Goal: Information Seeking & Learning: Learn about a topic

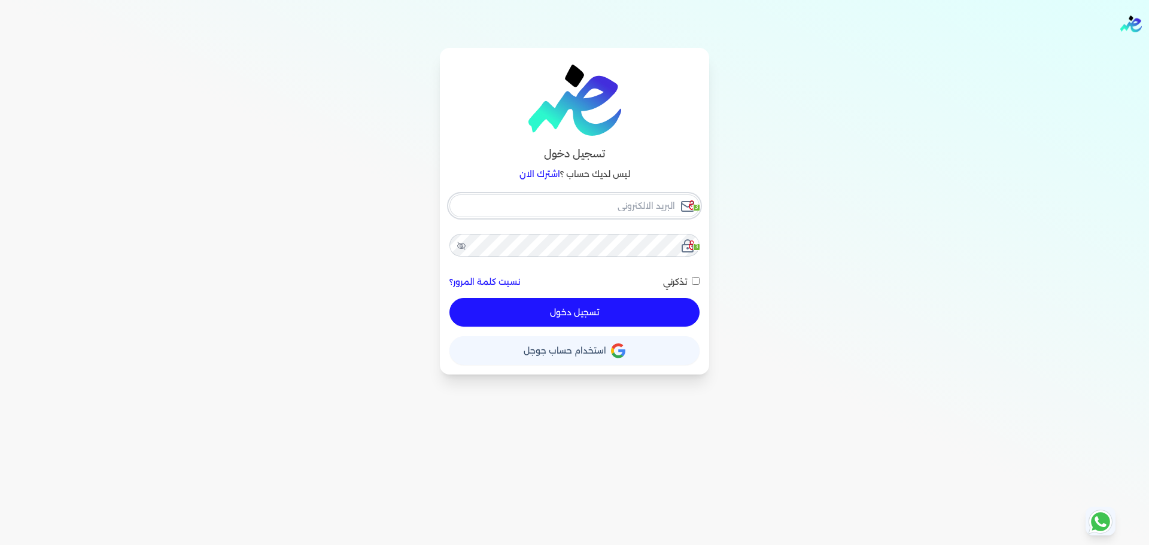
checkbox input "false"
type input "[EMAIL_ADDRESS][DOMAIN_NAME]"
click at [646, 205] on input "[EMAIL_ADDRESS][DOMAIN_NAME]" at bounding box center [574, 205] width 250 height 23
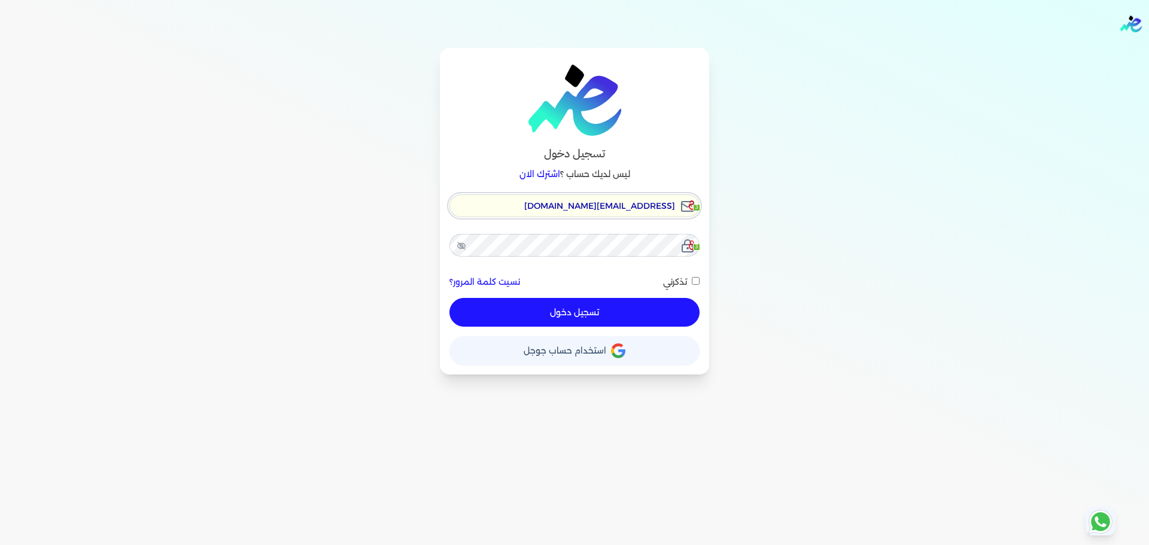
checkbox input "false"
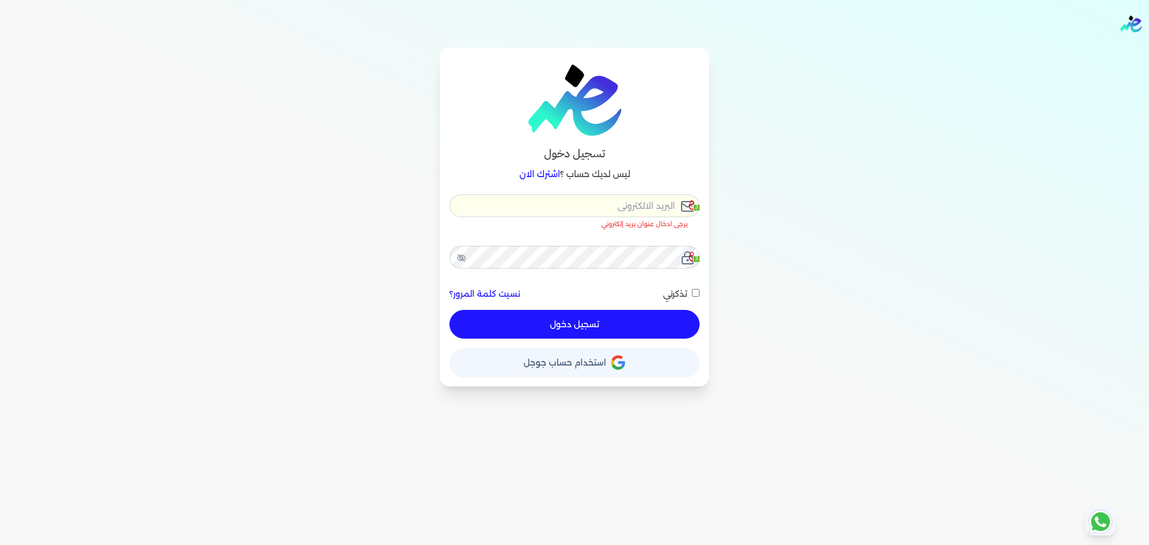
click at [658, 208] on input "email" at bounding box center [574, 205] width 250 height 23
click at [795, 197] on div "تسجيل دخول ليس لديك حساب ؟ اشترك الان 3 يرجى ادخال عنوان بريد إلكتروني 3 نسيت ك…" at bounding box center [574, 217] width 919 height 339
click at [664, 203] on input "email" at bounding box center [574, 205] width 250 height 23
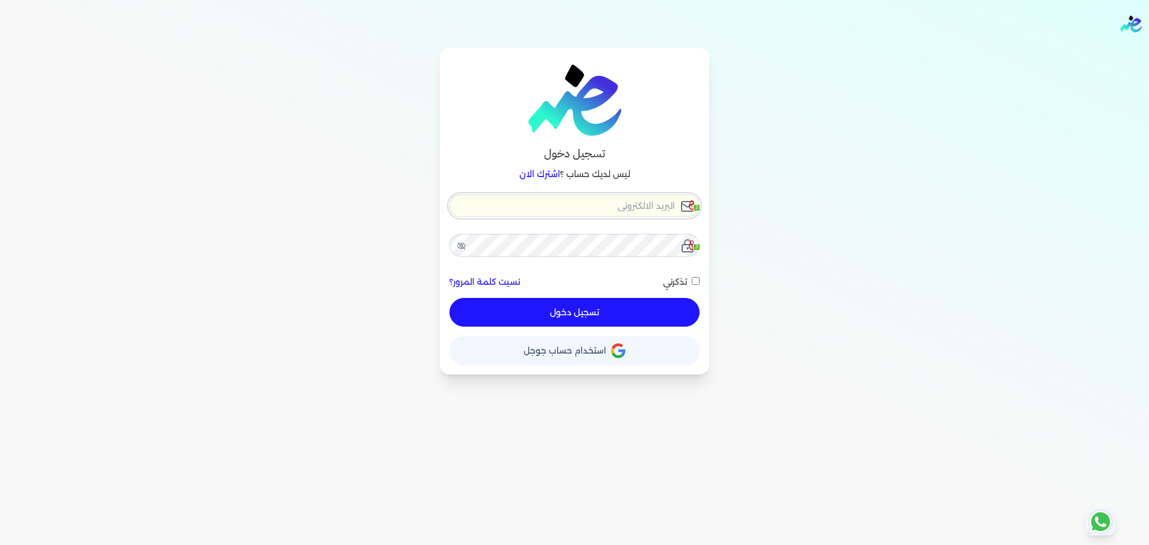
checkbox input "false"
type input "[EMAIL_ADDRESS][DOMAIN_NAME]"
click at [625, 308] on button "تسجيل دخول" at bounding box center [574, 312] width 250 height 29
checkbox input "false"
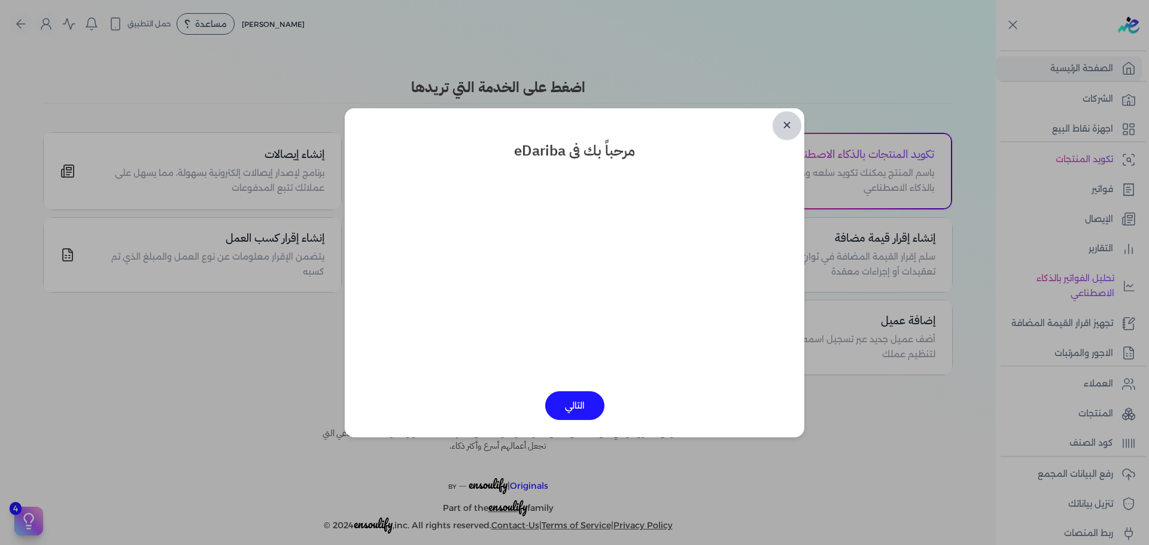
click at [789, 130] on link "✕" at bounding box center [786, 125] width 29 height 29
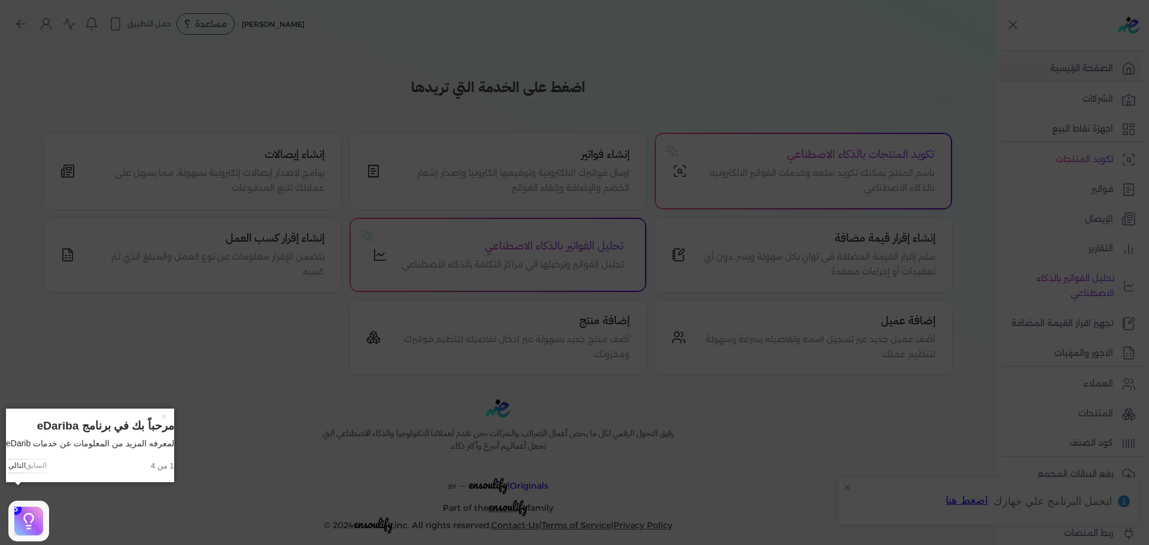
click at [898, 114] on icon at bounding box center [574, 272] width 1149 height 545
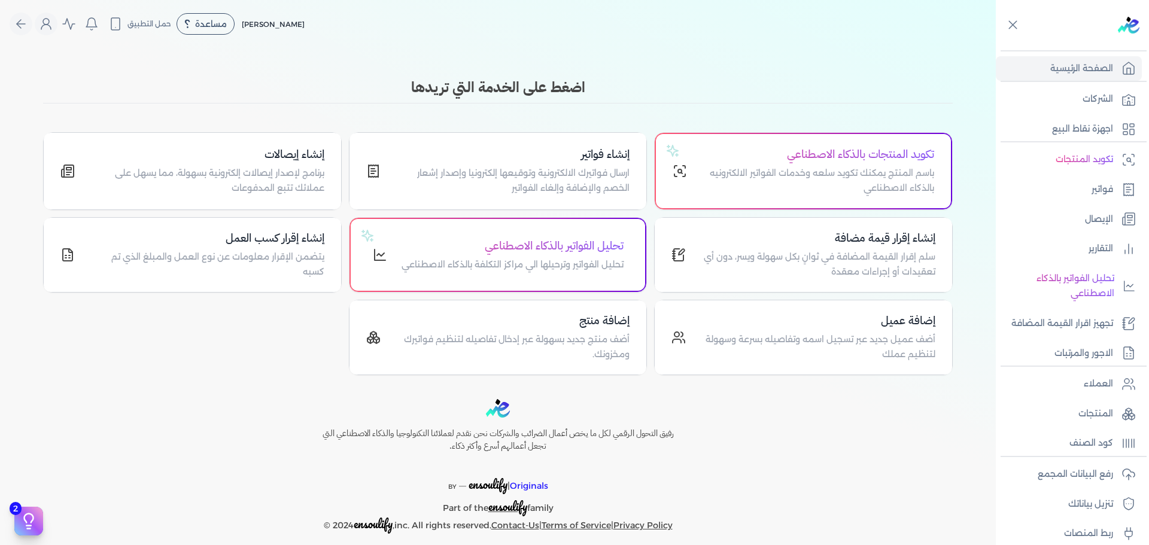
click at [442, 66] on div "Toggle Navigation الاسعار العمولات مساعدة خدمة العملاء دليل المستخدم تسجيل الدخ…" at bounding box center [498, 272] width 996 height 545
click at [1087, 328] on p "تجهيز اقرار القيمة المضافة" at bounding box center [1062, 324] width 102 height 16
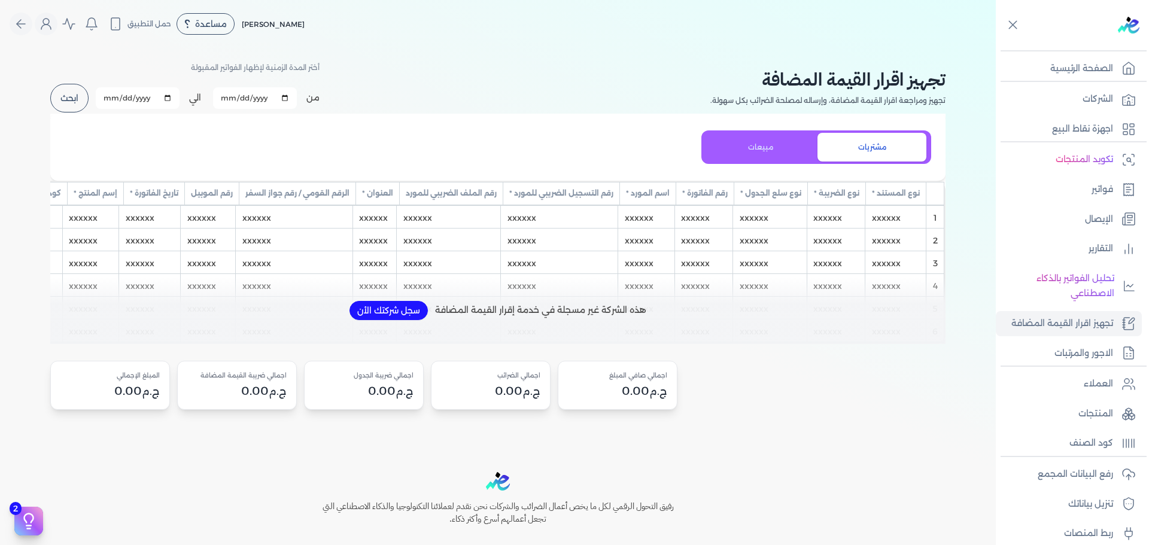
click at [387, 318] on button "سجل شركتك الأن" at bounding box center [388, 310] width 78 height 19
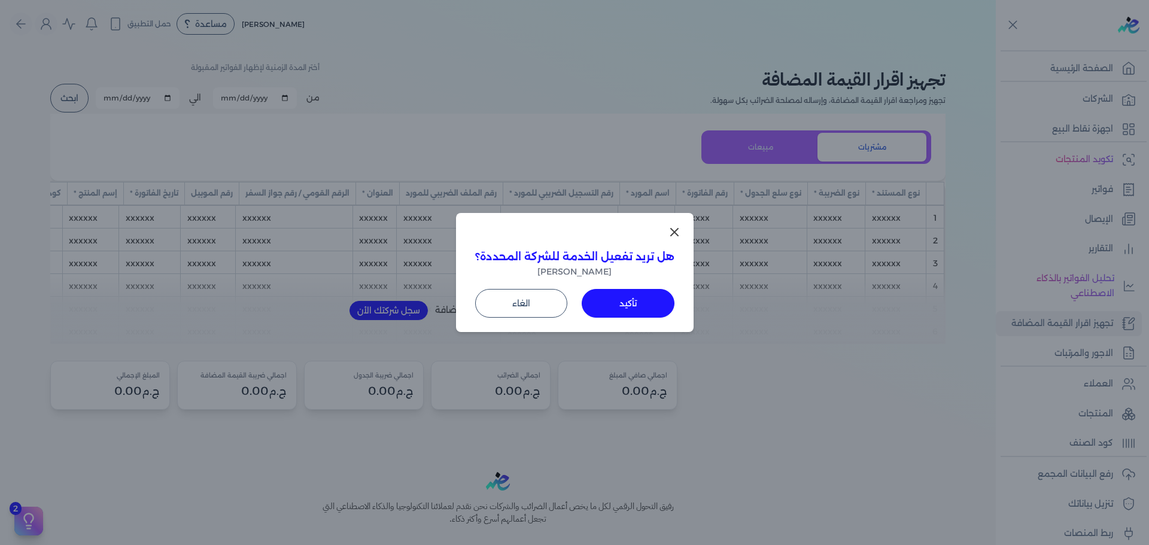
click at [631, 306] on button "تأكيد" at bounding box center [628, 303] width 93 height 29
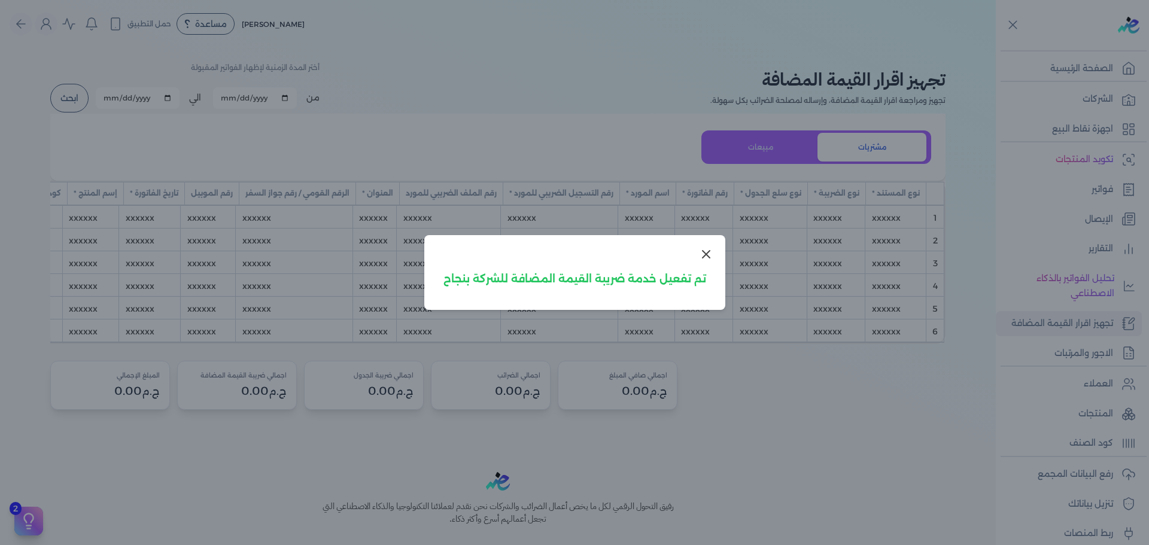
click at [685, 285] on span "تم تفعيل خدمة ضريبة القيمة المضافة للشركة بنجاح" at bounding box center [574, 279] width 263 height 16
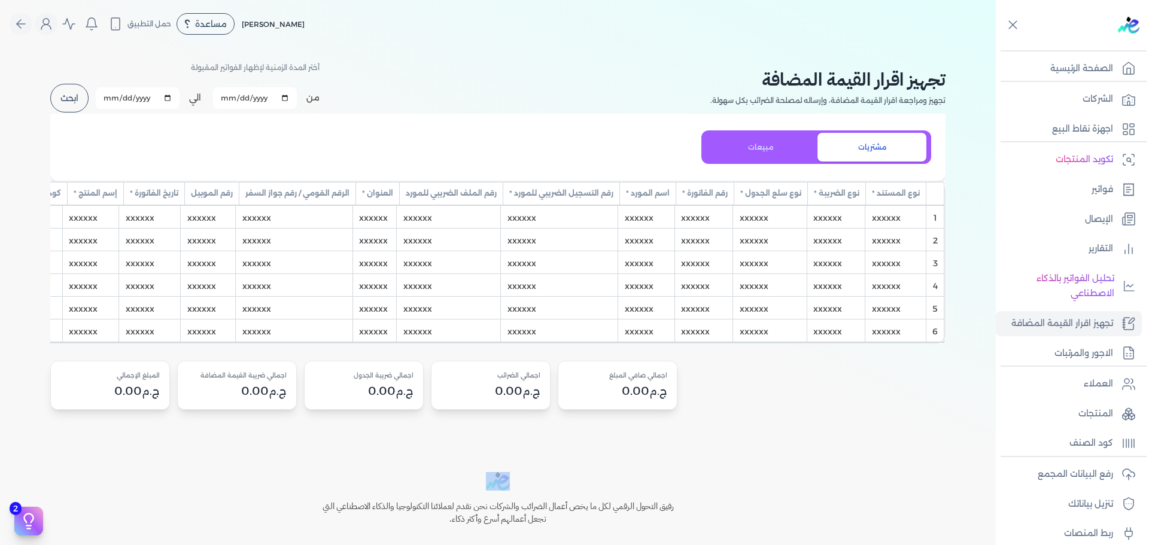
click at [63, 96] on button "ابحث" at bounding box center [69, 98] width 38 height 29
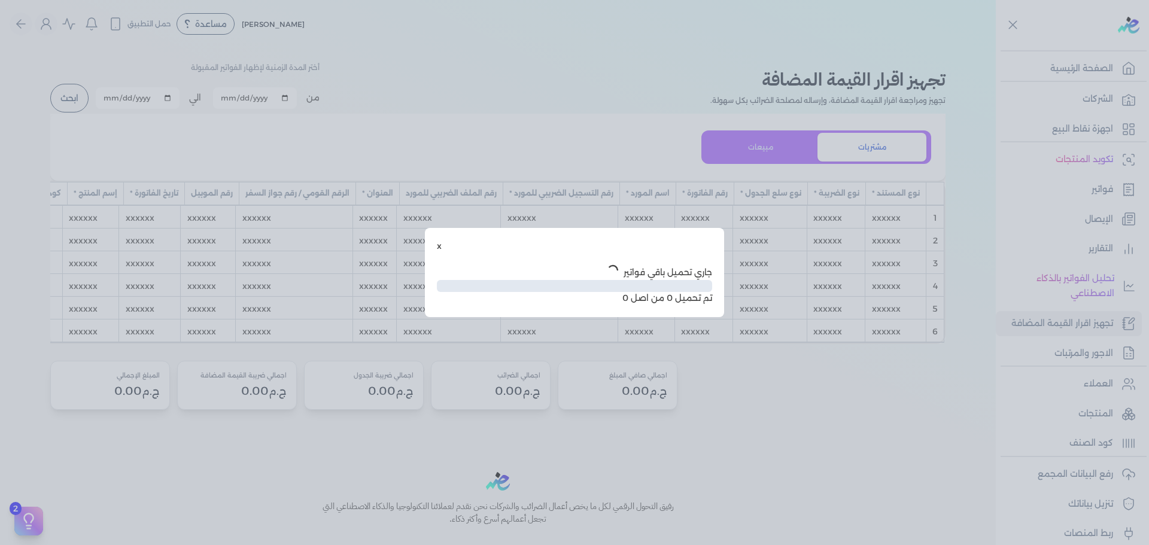
drag, startPoint x: 261, startPoint y: 107, endPoint x: 328, endPoint y: 177, distance: 97.3
click at [264, 109] on div "x جاري تحميل باقي فواتير تم تحميل 0 من اصل 0" at bounding box center [574, 272] width 1149 height 545
click at [442, 247] on div "x" at bounding box center [574, 246] width 275 height 13
click at [439, 247] on button "x" at bounding box center [439, 246] width 5 height 13
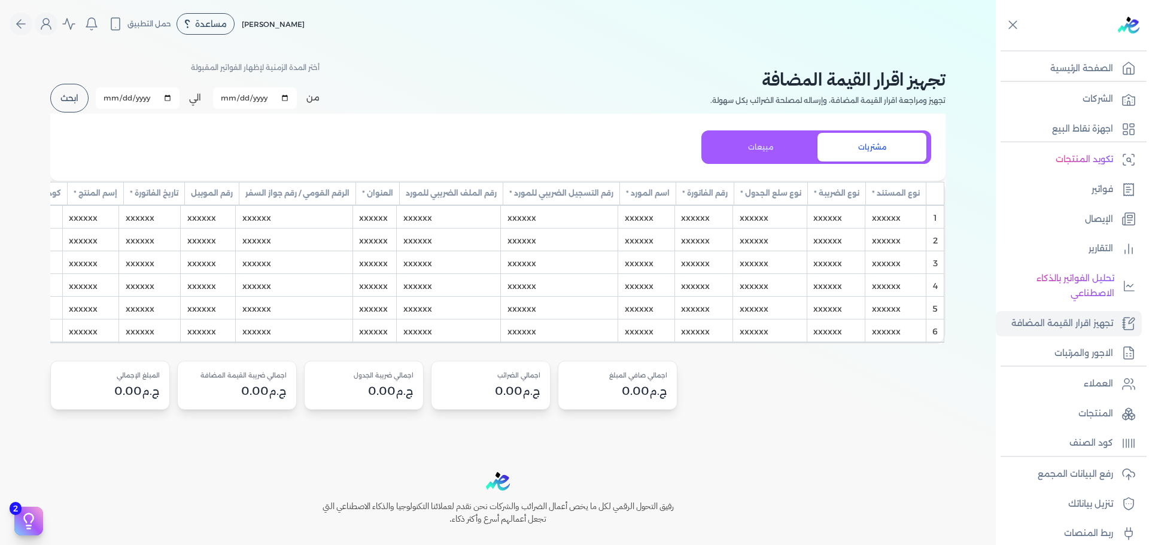
click at [282, 99] on input "[DATE]" at bounding box center [255, 98] width 84 height 22
type input "[DATE]"
click at [1131, 102] on icon at bounding box center [1128, 99] width 14 height 14
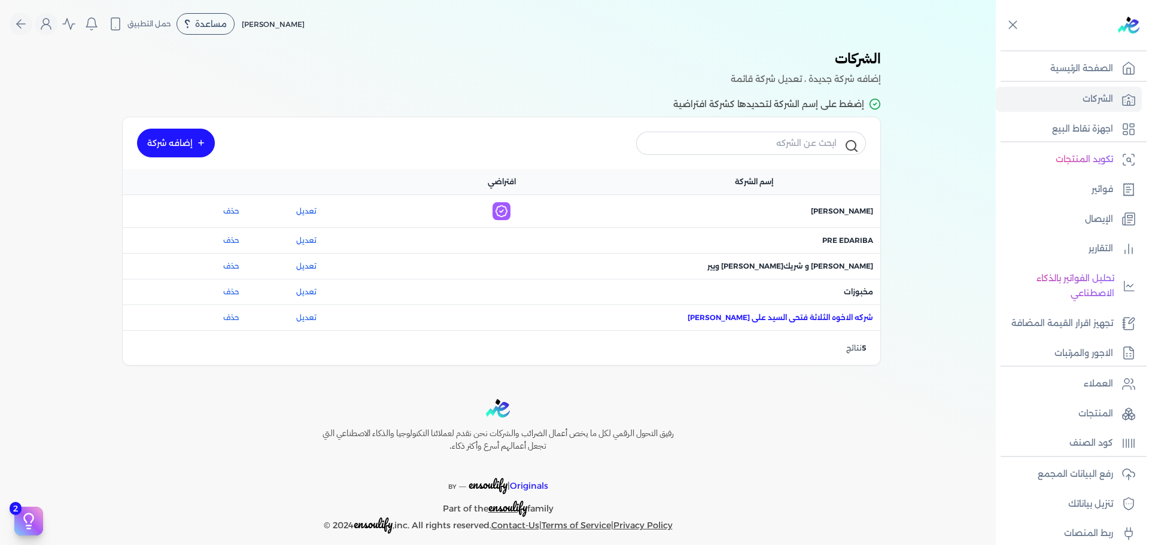
click at [857, 318] on span "اسم الشركة : شركه الاخوه الثلاثة فتحى السيد على [PERSON_NAME]" at bounding box center [780, 317] width 185 height 11
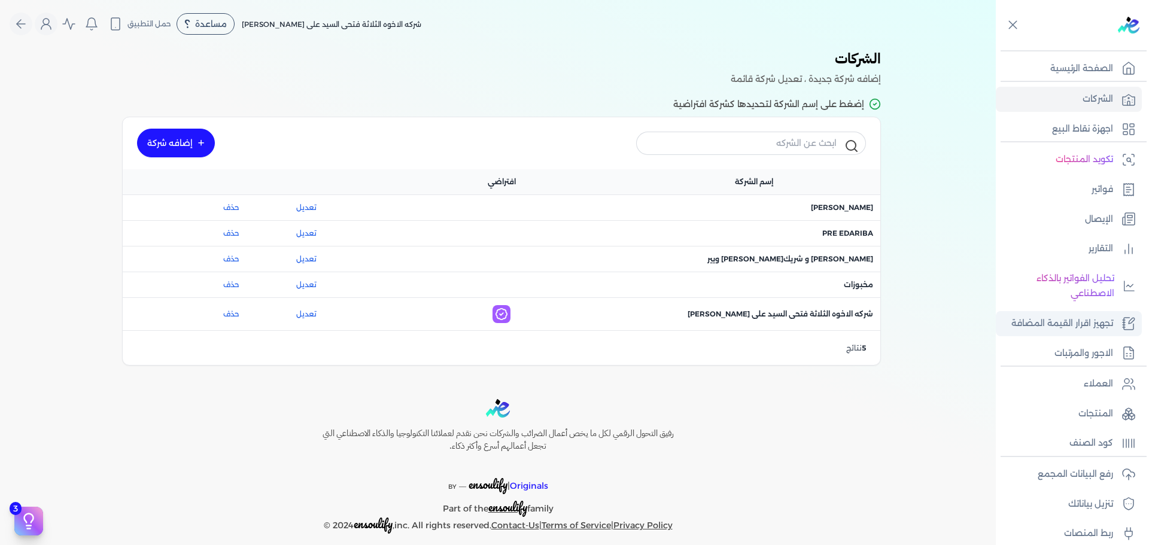
click at [1090, 323] on p "تجهيز اقرار القيمة المضافة" at bounding box center [1062, 324] width 102 height 16
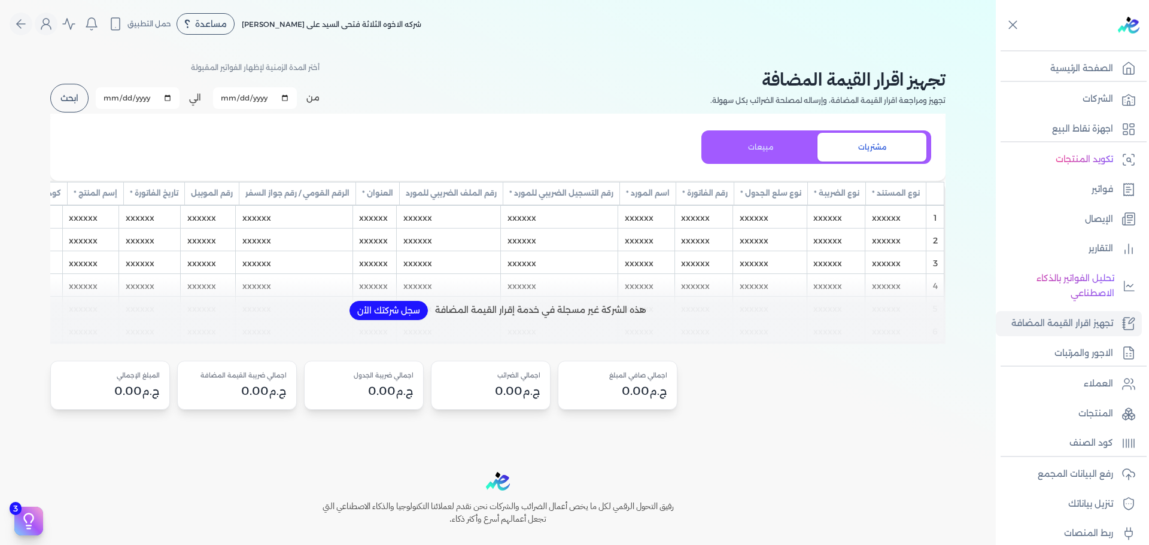
click at [410, 318] on button "سجل شركتك الأن" at bounding box center [388, 310] width 78 height 19
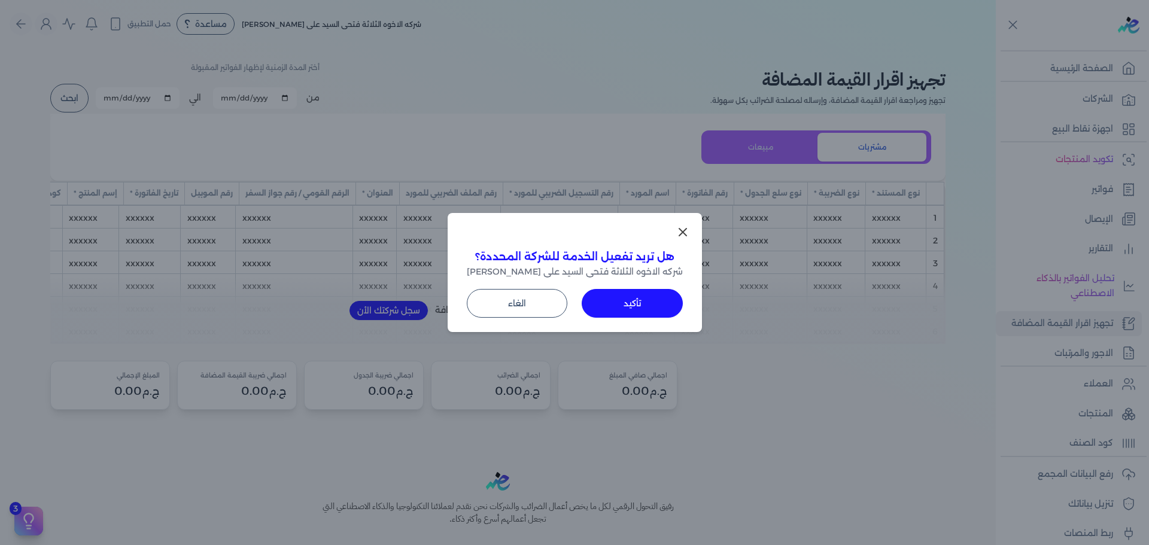
click at [644, 297] on button "تأكيد" at bounding box center [632, 303] width 101 height 29
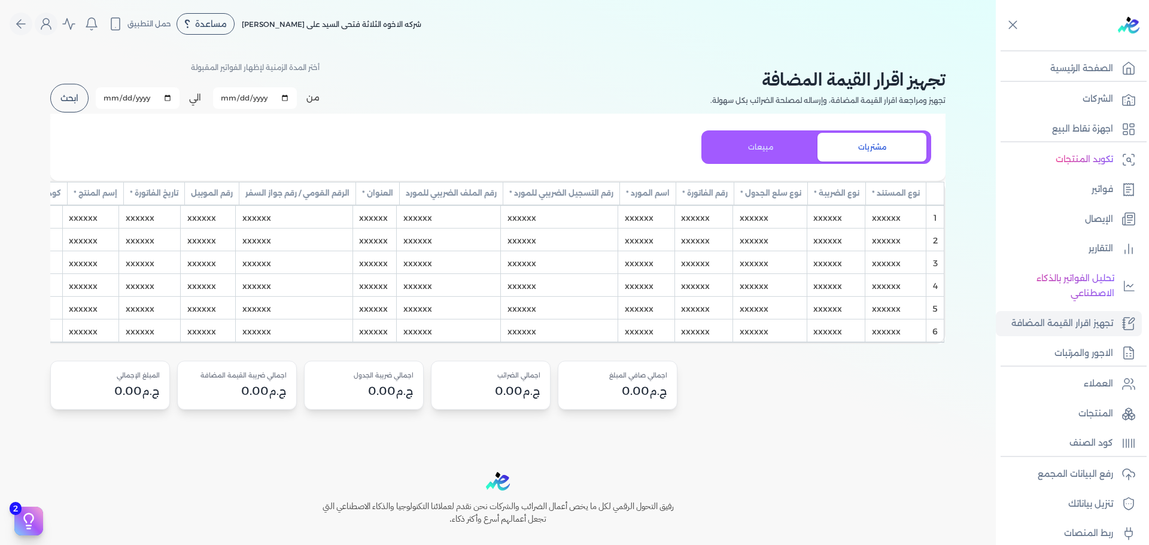
click at [589, 284] on div "xxxxxx" at bounding box center [559, 285] width 116 height 22
click at [611, 323] on div "xxxxxx" at bounding box center [559, 331] width 116 height 22
click at [785, 366] on div "مشتريات مبيعات نوع المستند * ▼ Sort Ascending Sort Descending Reset sorting Rem…" at bounding box center [497, 262] width 895 height 296
click at [290, 93] on input "[DATE]" at bounding box center [255, 98] width 84 height 22
type input "[DATE]"
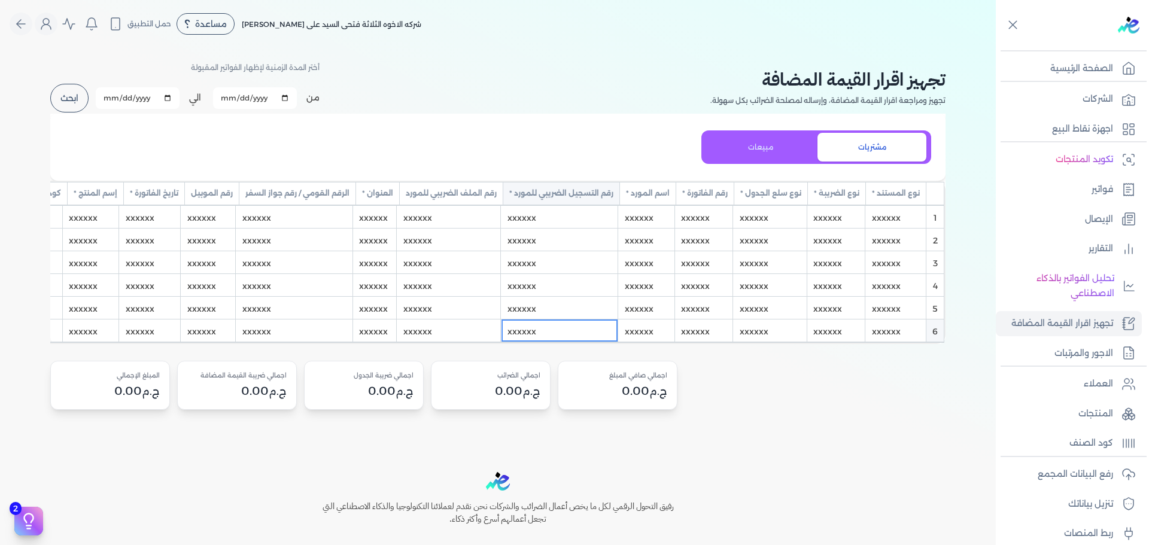
click at [71, 99] on button "ابحث" at bounding box center [69, 98] width 38 height 29
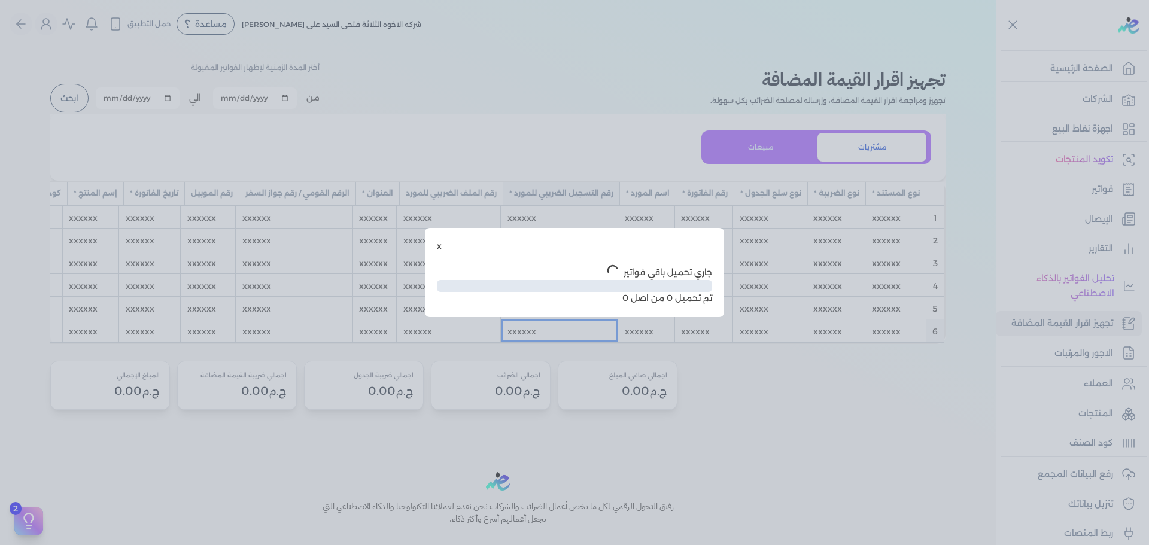
click at [702, 275] on div "جاري تحميل باقي فواتير" at bounding box center [574, 272] width 275 height 16
click at [440, 244] on button "x" at bounding box center [439, 246] width 5 height 13
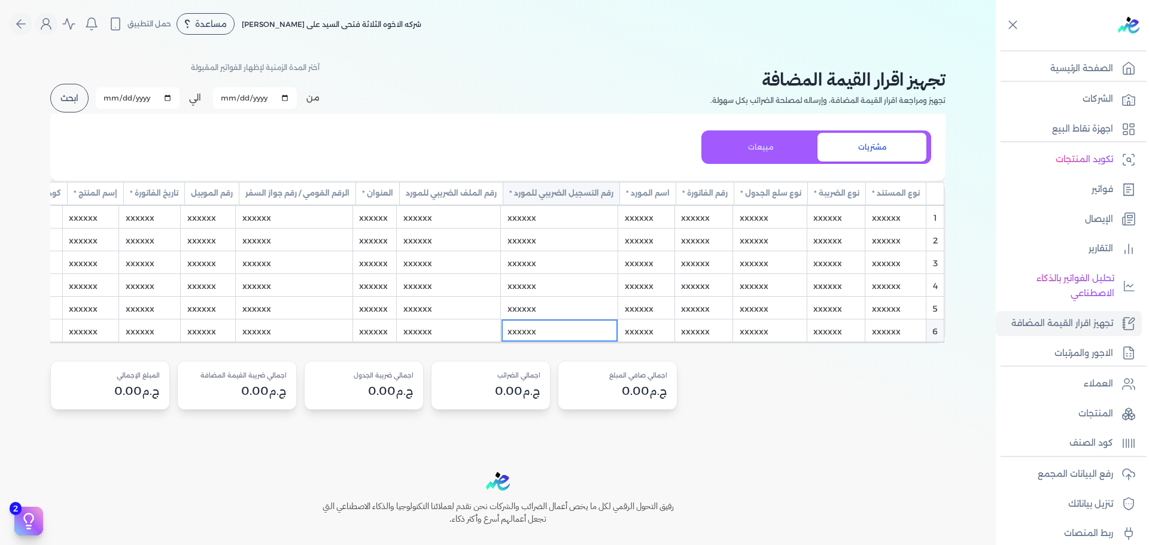
click at [169, 98] on input "[DATE]" at bounding box center [138, 98] width 84 height 22
click at [168, 98] on input "[DATE]" at bounding box center [138, 98] width 84 height 22
type input "[DATE]"
click at [67, 96] on button "ابحث" at bounding box center [69, 98] width 38 height 29
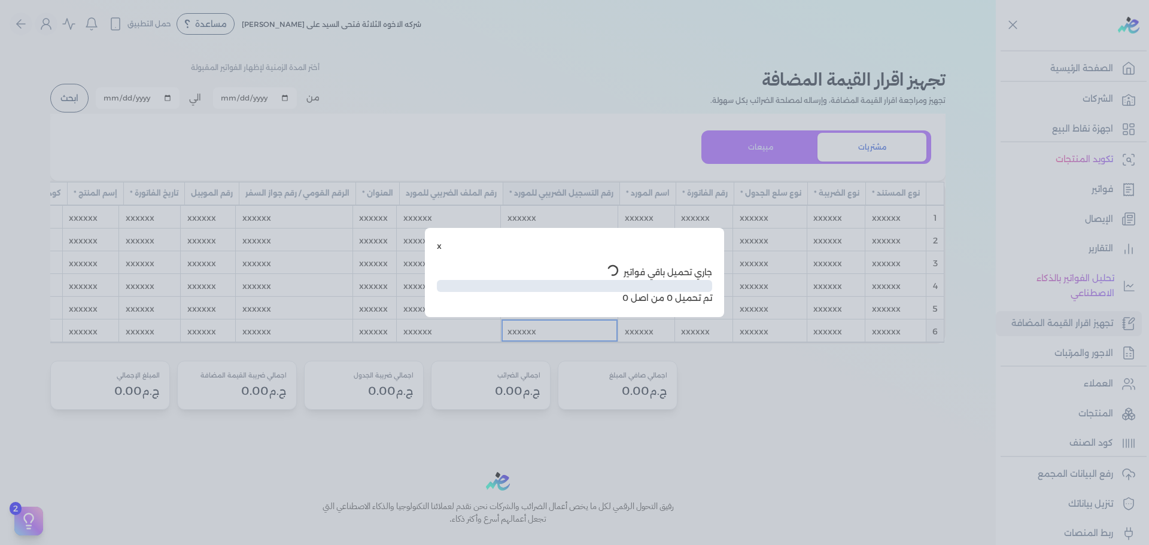
click at [436, 247] on div "x جاري تحميل باقي فواتير تم تحميل 0 من اصل 0" at bounding box center [574, 272] width 299 height 89
click at [436, 248] on div "x جاري تحميل باقي فواتير تم تحميل 0 من اصل 0" at bounding box center [574, 272] width 299 height 89
click at [441, 245] on button "x" at bounding box center [439, 246] width 5 height 13
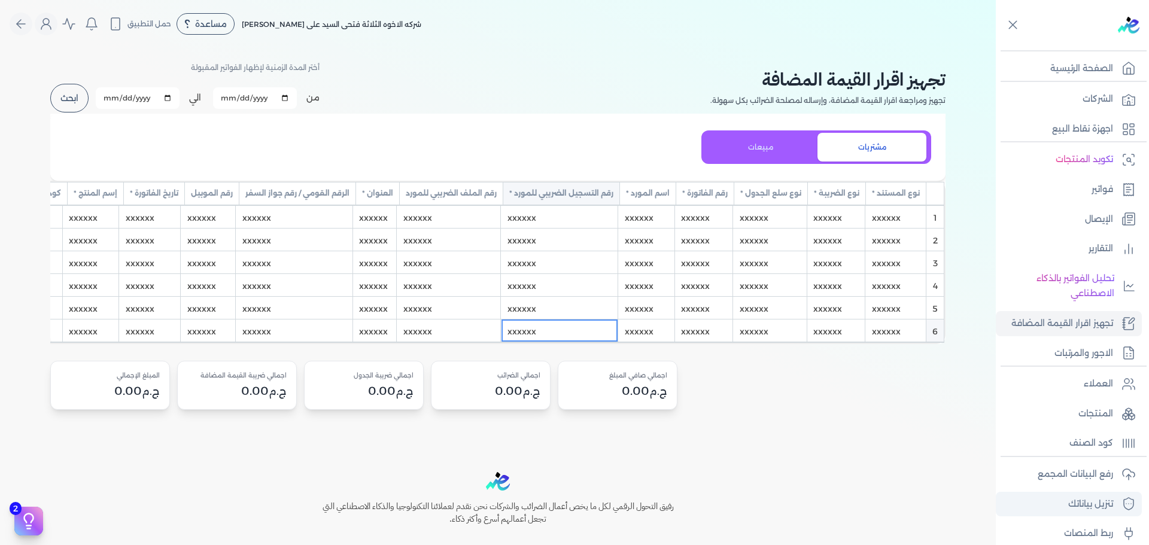
scroll to position [41, 0]
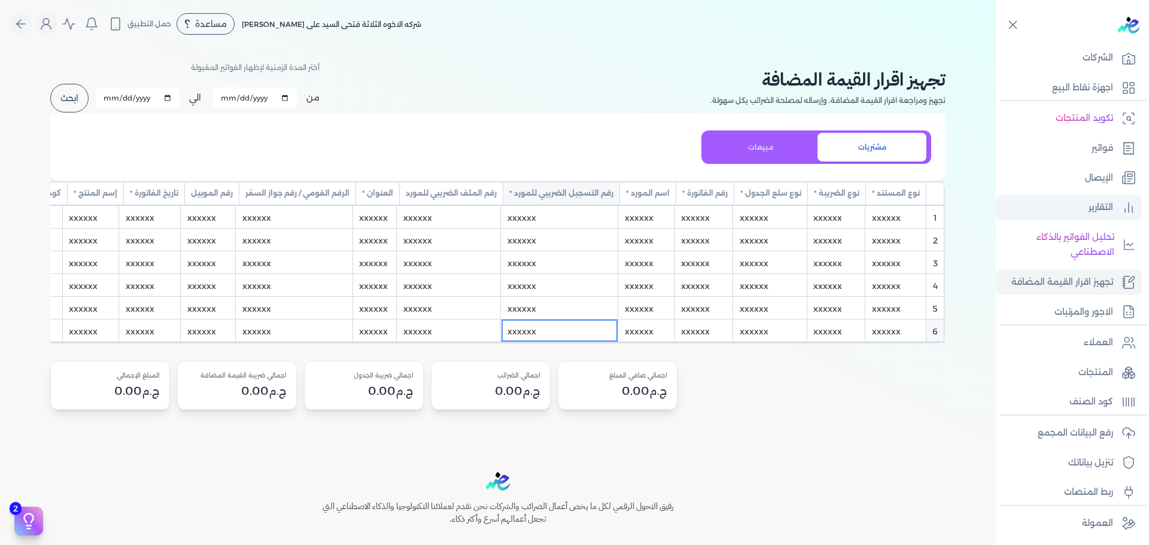
click at [1104, 206] on p "التقارير" at bounding box center [1100, 208] width 25 height 16
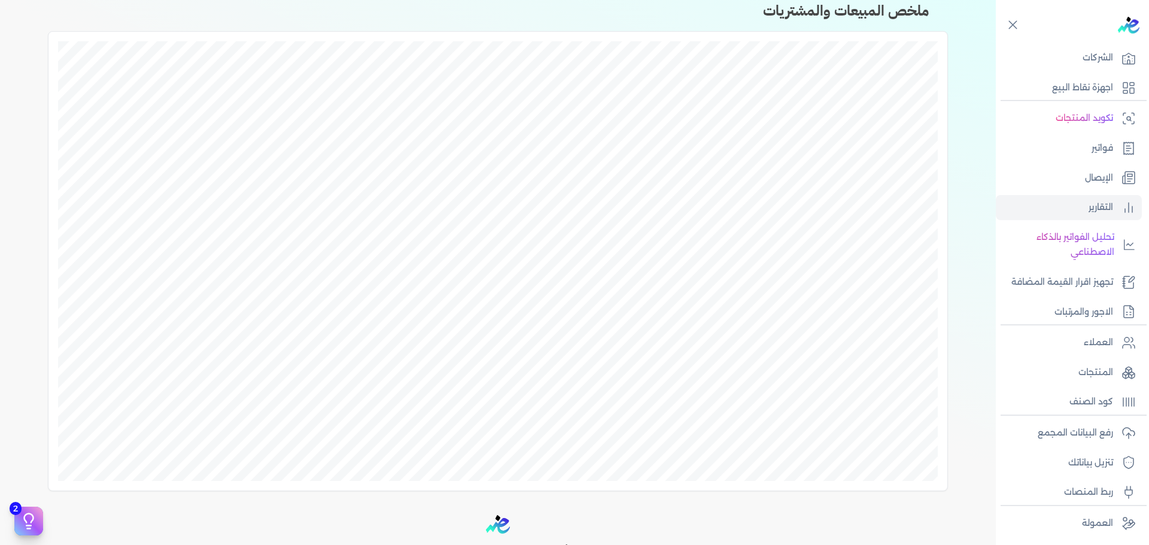
scroll to position [547, 0]
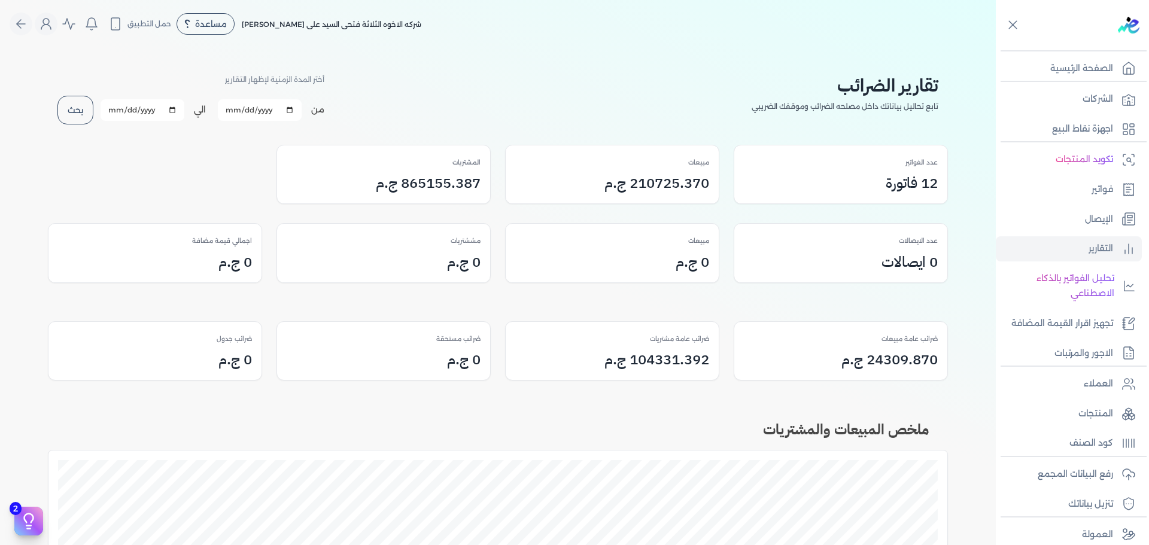
click at [929, 187] on h3 "12 فاتورة" at bounding box center [912, 183] width 52 height 22
click at [923, 252] on h3 "0 ايصالات" at bounding box center [909, 262] width 56 height 22
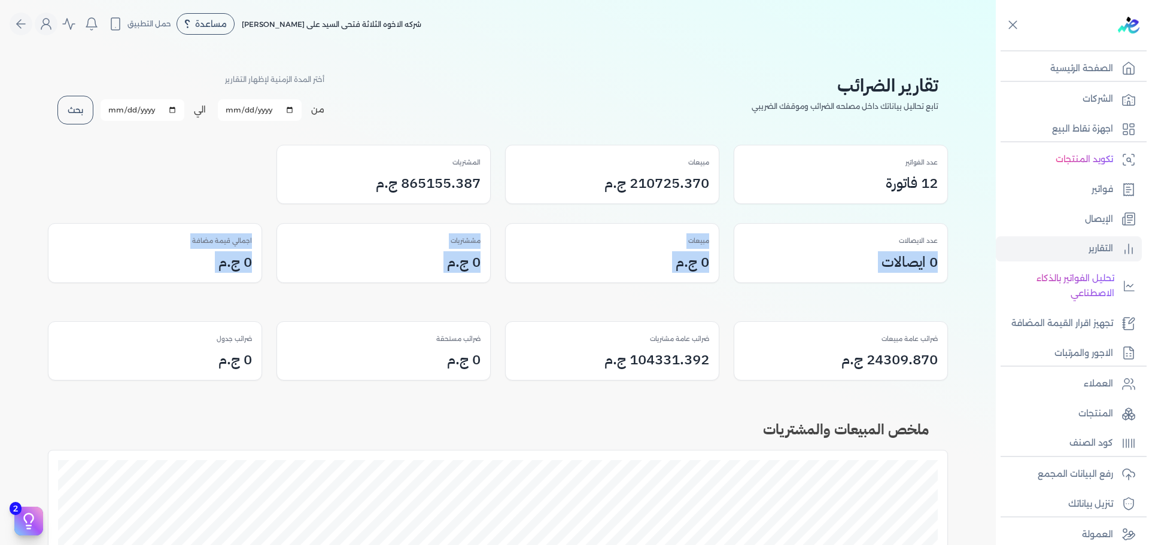
drag, startPoint x: 923, startPoint y: 252, endPoint x: 177, endPoint y: 252, distance: 746.2
click at [177, 252] on div "عدد الايصالات 0 ايصالات مبيعات 0 ج.م مششتريات 0 ج.م اجمالي قيمة مضافة 0 ج.م" at bounding box center [498, 253] width 900 height 60
click at [557, 268] on div "0 ج.م" at bounding box center [612, 262] width 194 height 22
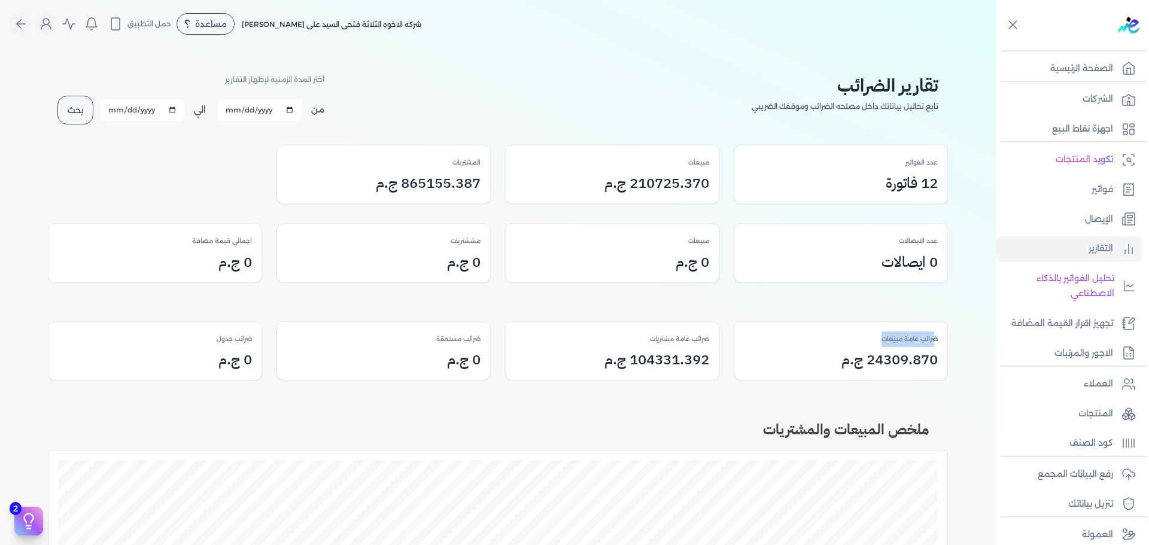
drag, startPoint x: 934, startPoint y: 340, endPoint x: 886, endPoint y: 344, distance: 48.6
click at [886, 344] on p "ضرائب عامة مبيعات" at bounding box center [909, 339] width 56 height 16
click at [938, 360] on h3 "24309.870 ج.م" at bounding box center [889, 360] width 96 height 22
click at [918, 358] on h3 "24309.870 ج.م" at bounding box center [889, 360] width 96 height 22
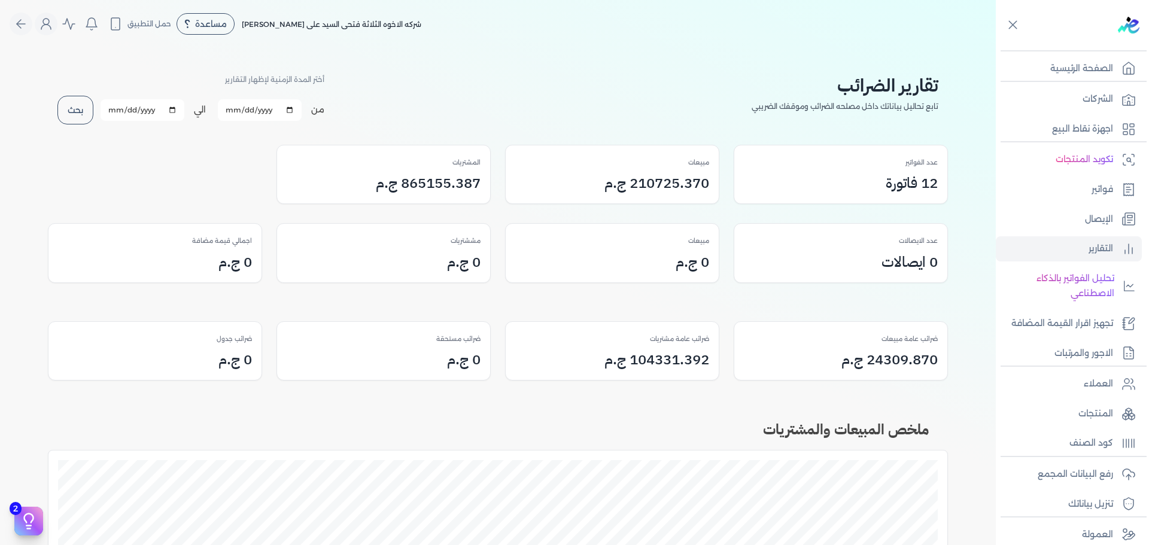
click at [673, 360] on h3 "104331.392 ج.م" at bounding box center [656, 360] width 105 height 22
drag, startPoint x: 430, startPoint y: 363, endPoint x: 491, endPoint y: 359, distance: 61.2
click at [490, 359] on div "ضرائب مستحقة 0 ج.م" at bounding box center [383, 351] width 213 height 59
click at [490, 358] on div "ضرائب مستحقة 0 ج.م" at bounding box center [383, 351] width 213 height 59
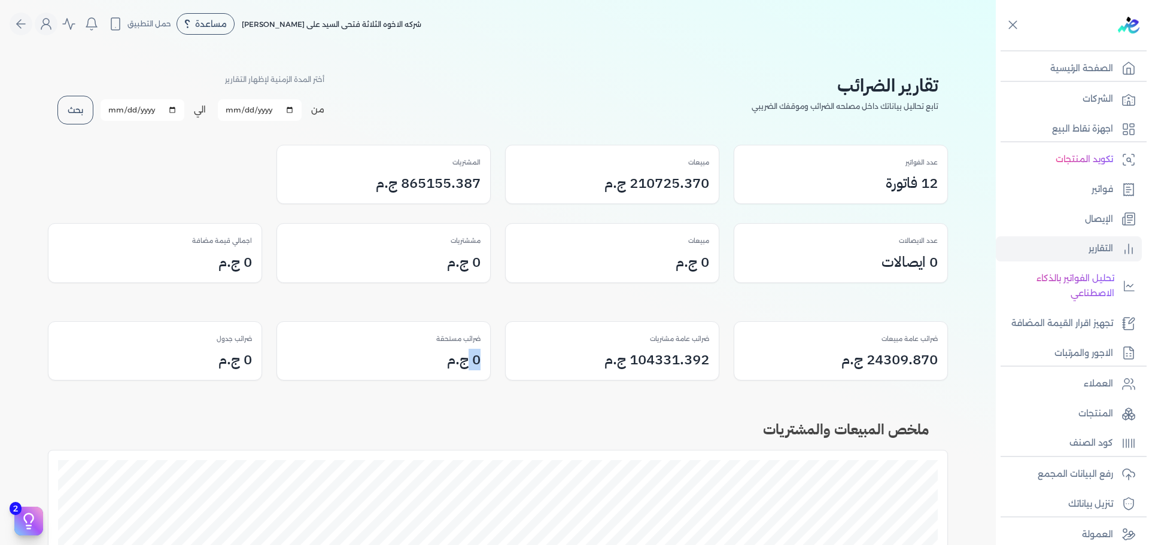
click at [490, 358] on div "ضرائب مستحقة 0 ج.م" at bounding box center [383, 351] width 213 height 59
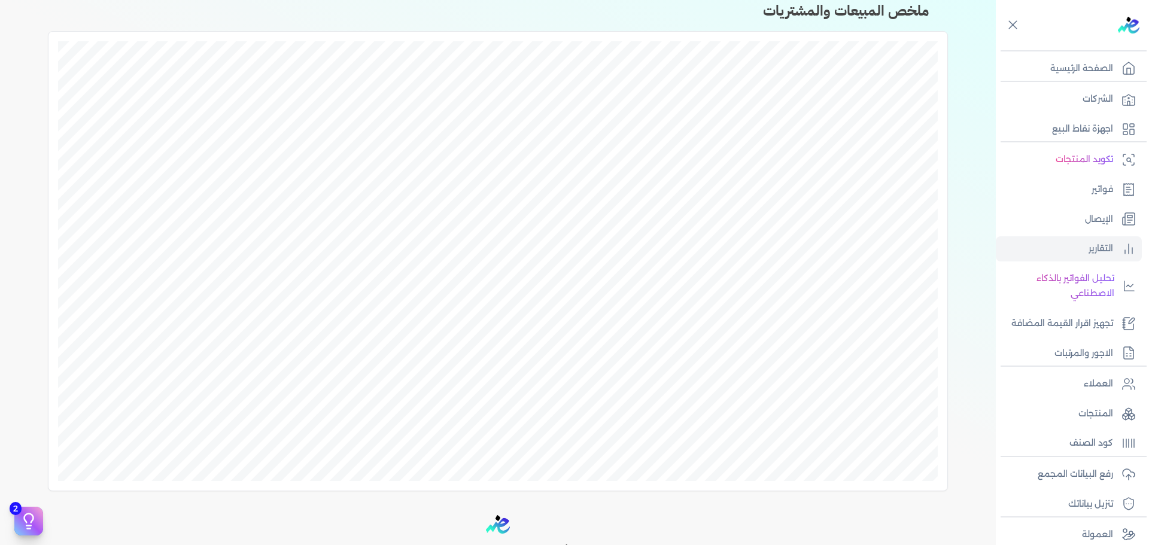
scroll to position [547, 0]
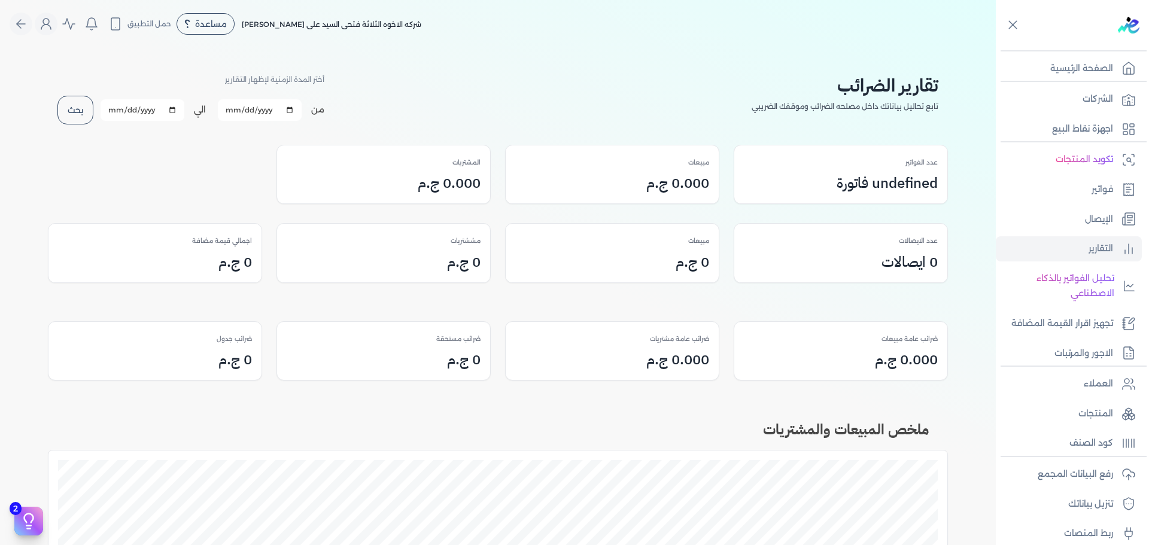
scroll to position [547, 0]
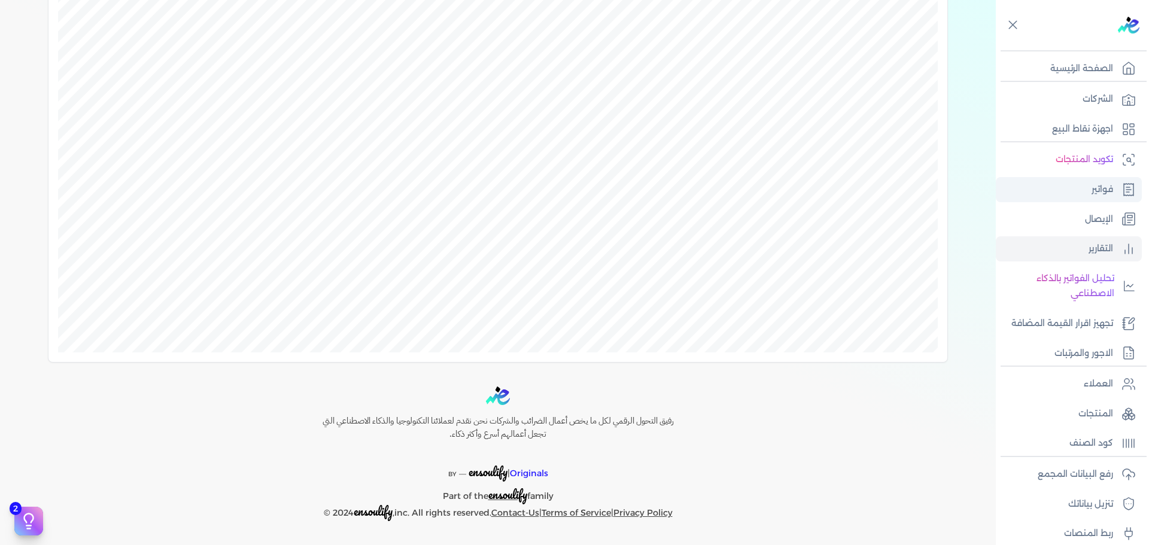
click at [1118, 191] on link "فواتير" at bounding box center [1069, 189] width 146 height 25
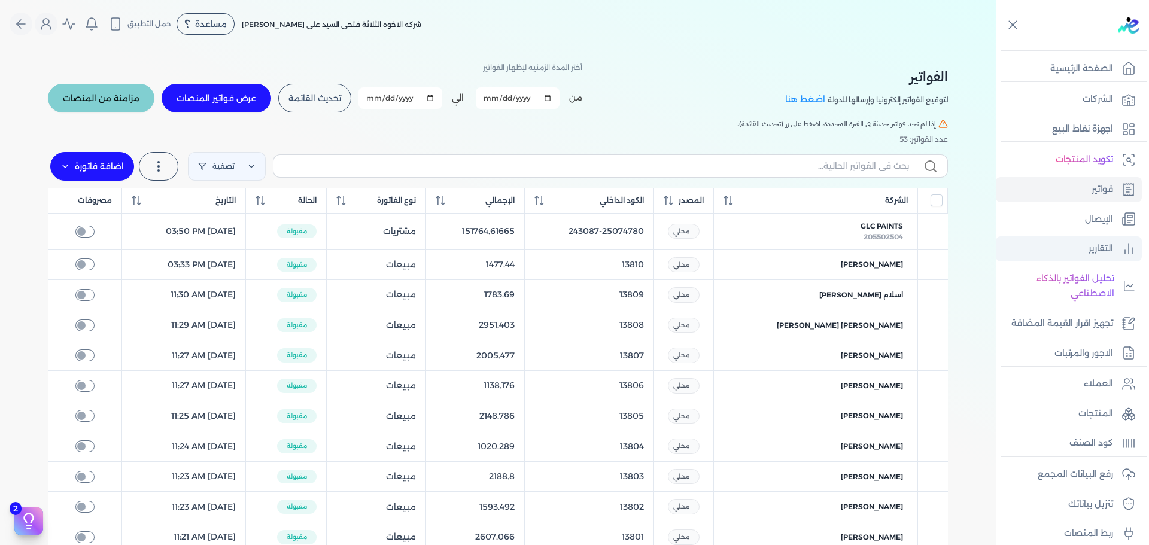
click at [1095, 253] on p "التقارير" at bounding box center [1100, 249] width 25 height 16
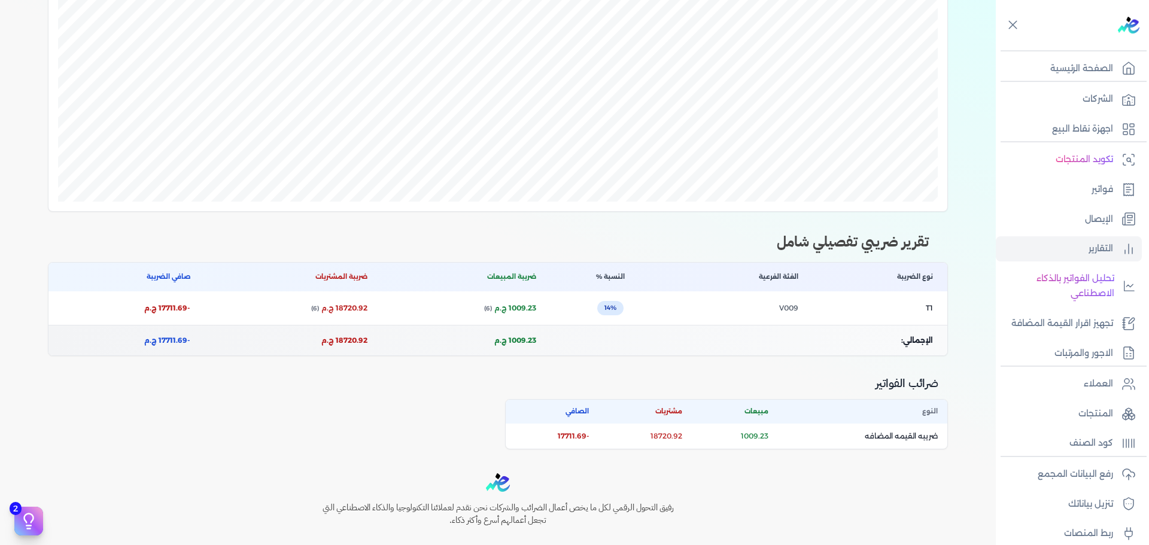
scroll to position [785, 0]
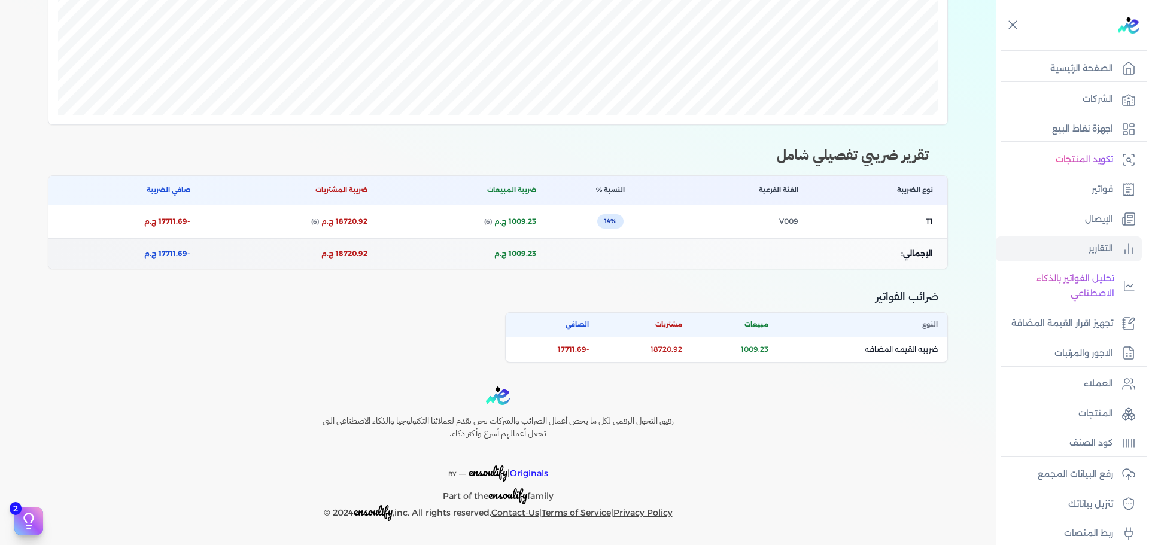
click at [1003, 32] on div at bounding box center [1074, 25] width 148 height 50
click at [1012, 27] on icon at bounding box center [1012, 24] width 15 height 15
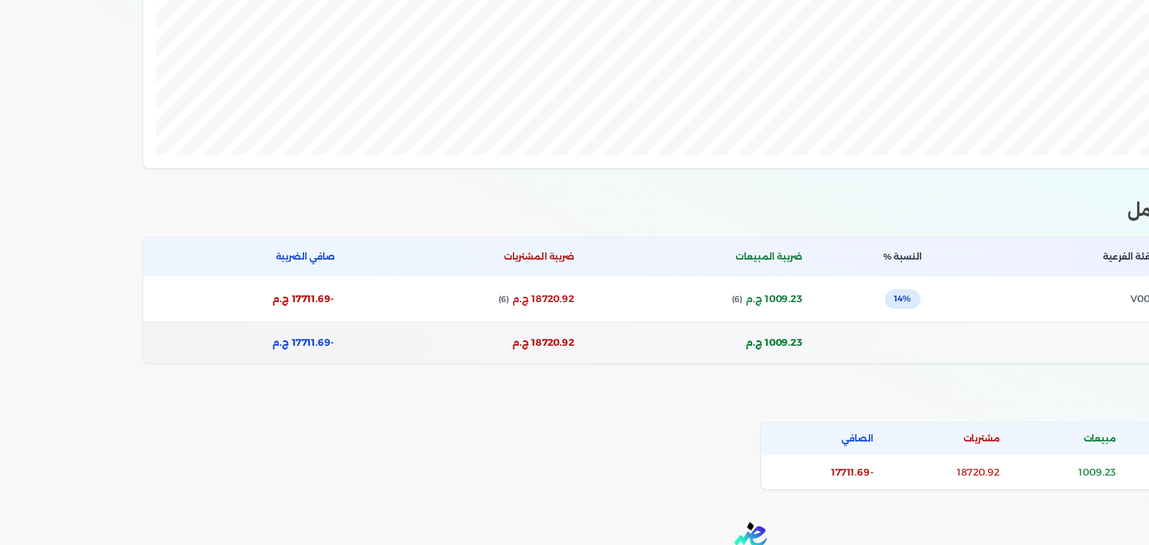
click at [973, 156] on h2 "تقرير ضريبي تفصيلي شامل" at bounding box center [555, 145] width 900 height 41
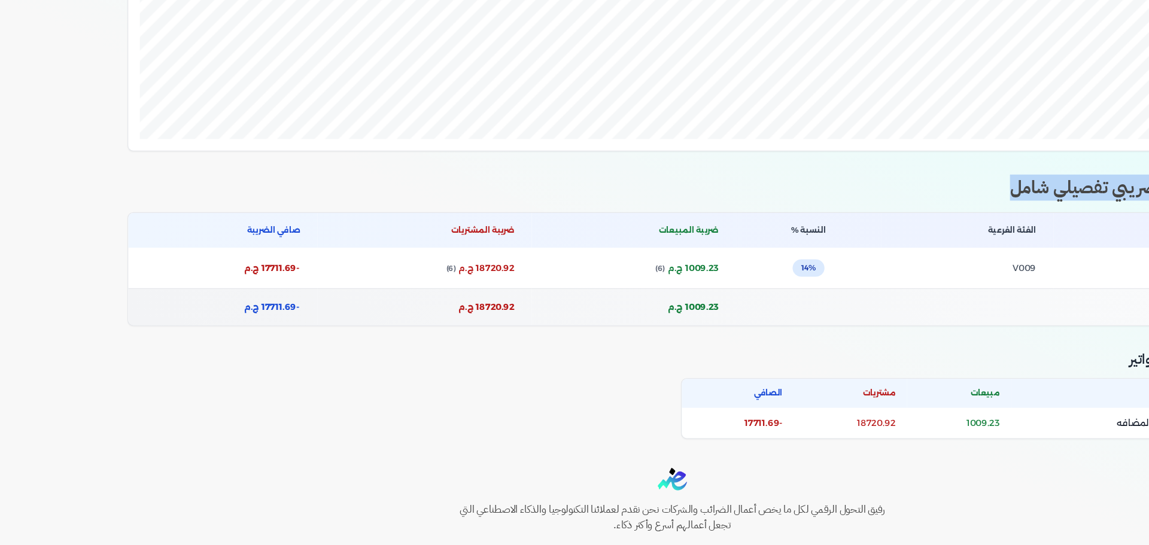
click at [961, 157] on h2 "تقرير ضريبي تفصيلي شامل" at bounding box center [555, 145] width 900 height 41
drag, startPoint x: 961, startPoint y: 157, endPoint x: 887, endPoint y: 160, distance: 73.7
click at [887, 160] on h2 "تقرير ضريبي تفصيلي شامل" at bounding box center [555, 145] width 900 height 41
click at [841, 219] on td "V009" at bounding box center [799, 222] width 142 height 34
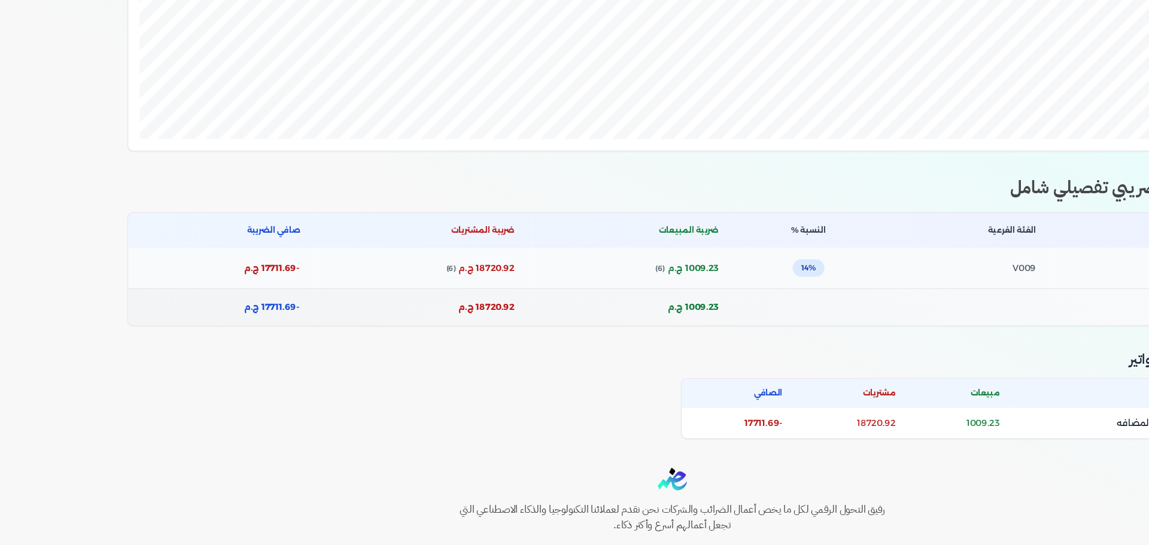
click at [841, 219] on td "V009" at bounding box center [799, 222] width 142 height 34
click at [991, 221] on td "T1" at bounding box center [937, 222] width 135 height 34
click at [982, 354] on td "ضريبه القيمه المضافه" at bounding box center [919, 349] width 169 height 25
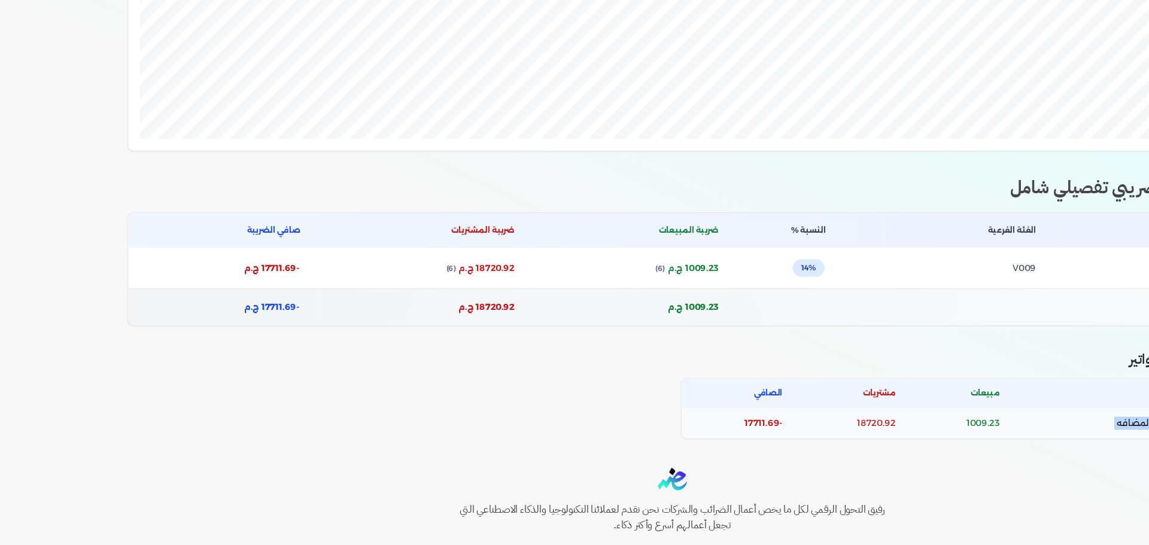
click at [982, 354] on td "ضريبه القيمه المضافه" at bounding box center [919, 349] width 169 height 25
click at [677, 220] on span "14%" at bounding box center [668, 221] width 26 height 14
click at [585, 192] on th "ضريبة المبيعات" at bounding box center [523, 190] width 169 height 29
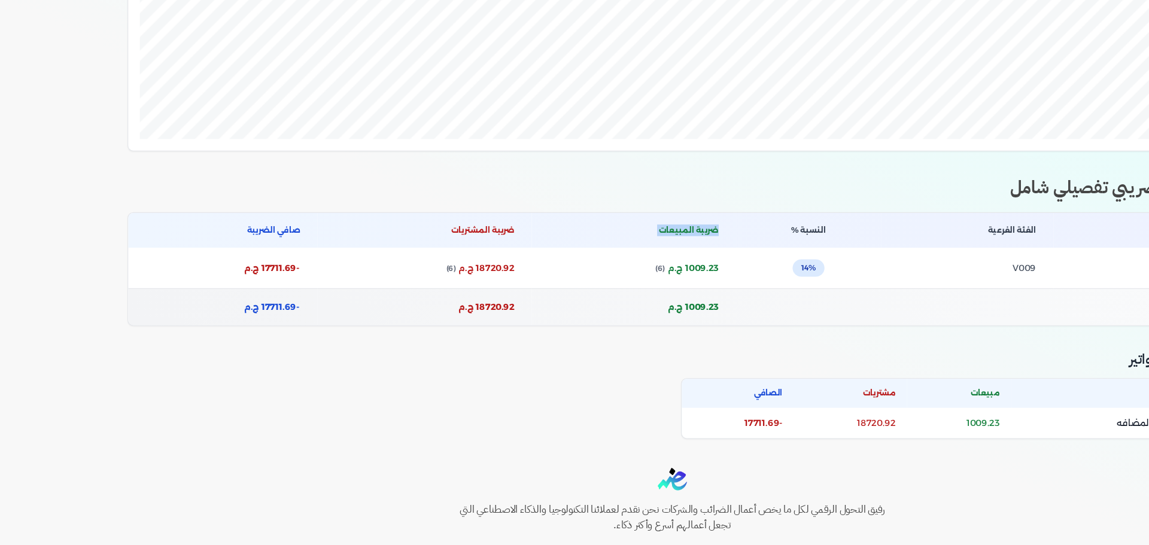
click at [585, 192] on th "ضريبة المبيعات" at bounding box center [523, 190] width 169 height 29
click at [597, 223] on td "1009.23 ج.م (6)" at bounding box center [523, 222] width 169 height 34
click at [558, 223] on td "1009.23 ج.م (6)" at bounding box center [523, 222] width 169 height 34
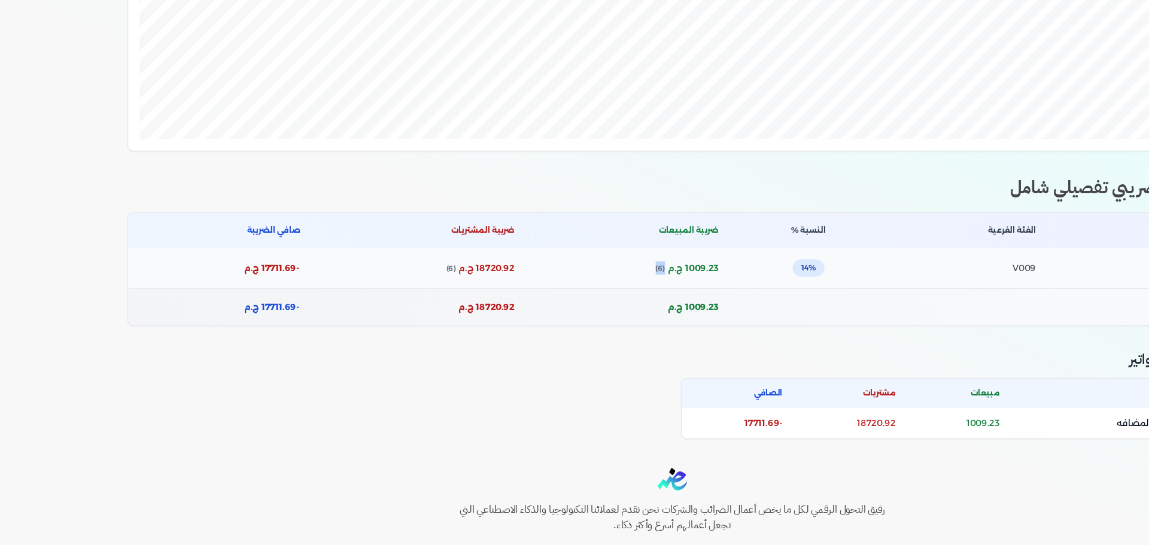
drag, startPoint x: 550, startPoint y: 220, endPoint x: 558, endPoint y: 220, distance: 8.4
click at [558, 220] on td "1009.23 ج.م (6)" at bounding box center [523, 222] width 169 height 34
click at [414, 191] on th "ضريبة المشتريات" at bounding box center [350, 190] width 177 height 29
click at [418, 221] on td "18720.92 ج.م (6)" at bounding box center [350, 222] width 177 height 34
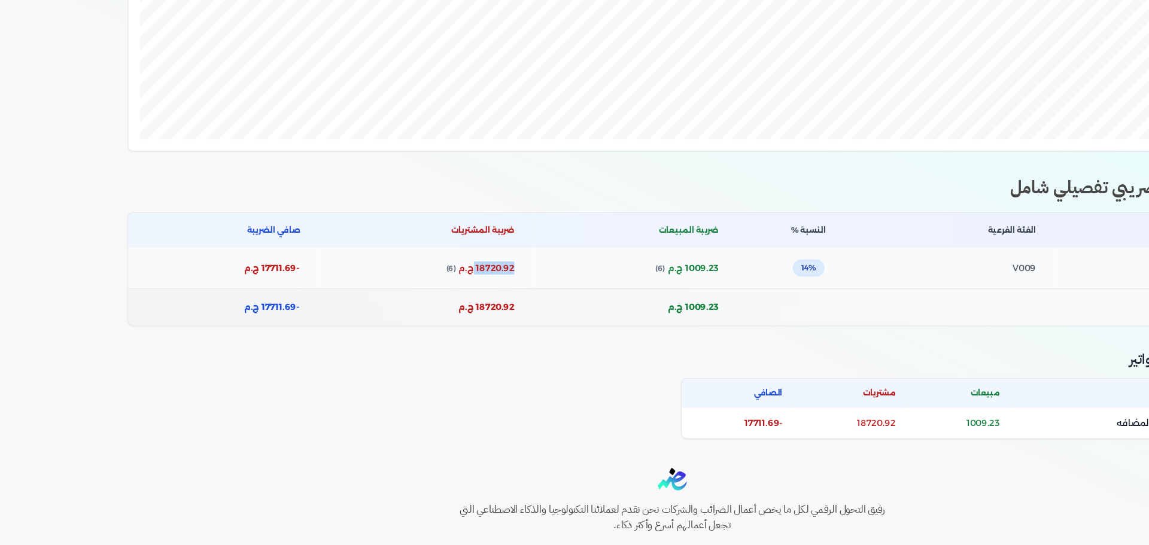
click at [418, 221] on td "18720.92 ج.م (6)" at bounding box center [350, 222] width 177 height 34
click at [226, 216] on td "-17711.69 ج.م" at bounding box center [184, 222] width 156 height 34
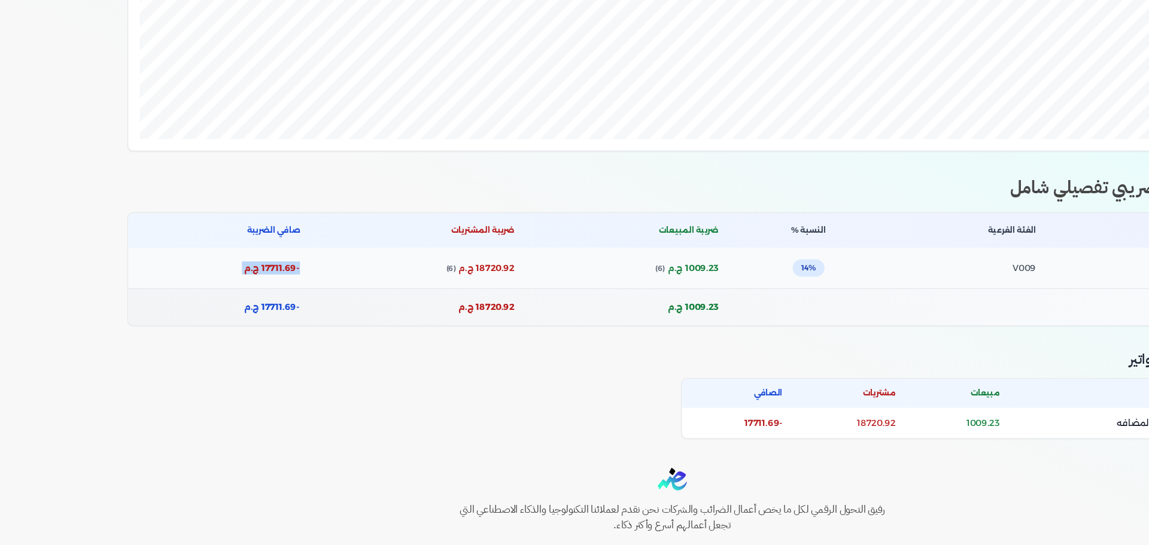
click at [231, 232] on td "-17711.69 ج.م" at bounding box center [184, 222] width 156 height 34
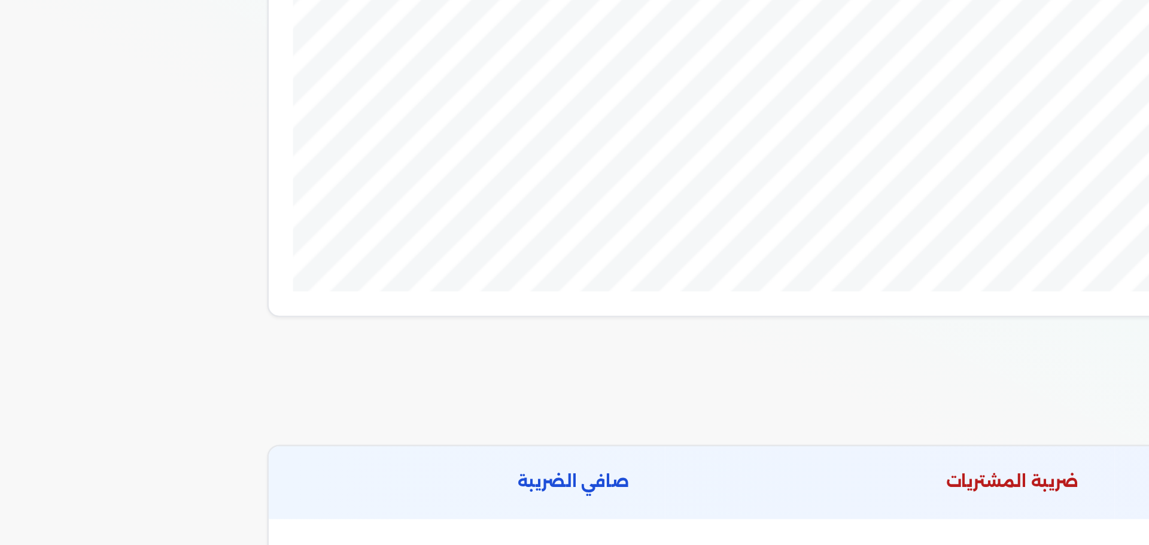
drag, startPoint x: 255, startPoint y: 256, endPoint x: 220, endPoint y: 251, distance: 35.6
click at [220, 251] on td "-17711.69 ج.م" at bounding box center [184, 253] width 156 height 31
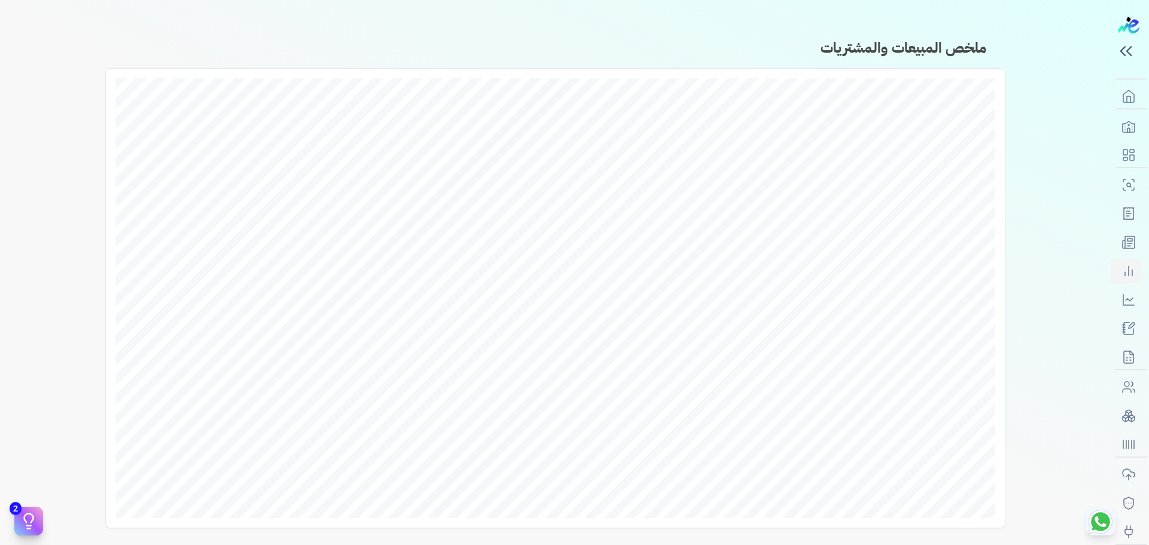
scroll to position [122, 0]
